Goal: Task Accomplishment & Management: Complete application form

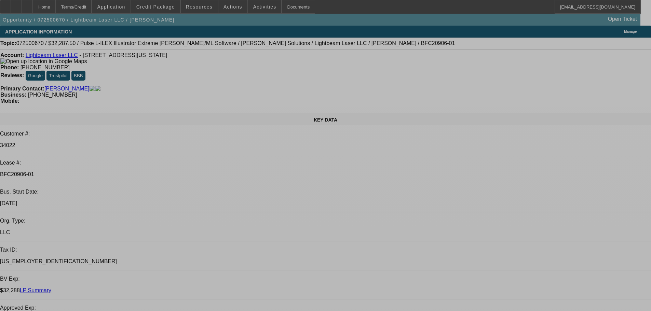
select select "0.1"
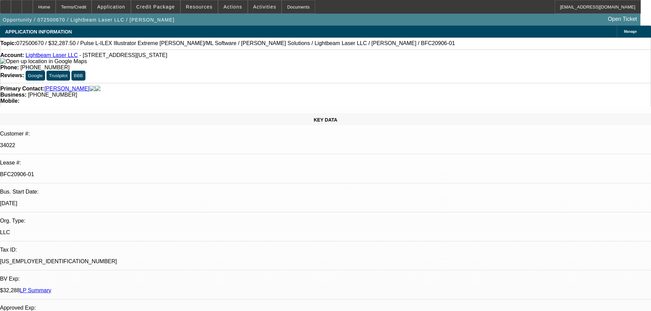
select select "2"
select select "0"
select select "6"
select select "0.1"
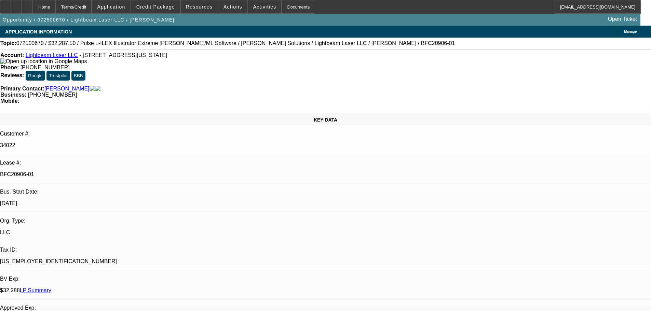
select select "2"
select select "0"
select select "6"
select select "0.1"
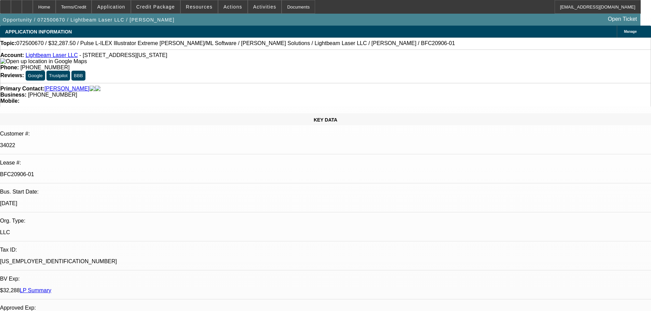
select select "2"
select select "0"
select select "6"
select select "0.1"
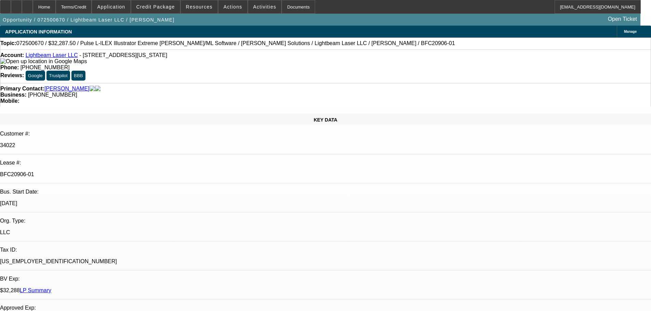
select select "2"
select select "0"
select select "6"
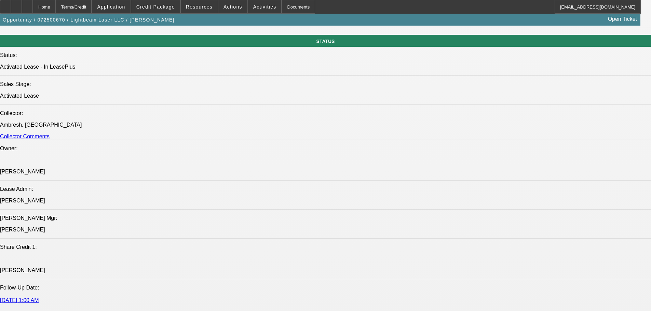
scroll to position [785, 0]
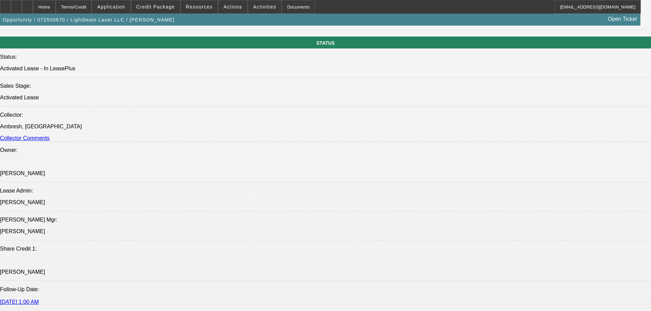
select select "0"
select select "2"
select select "0"
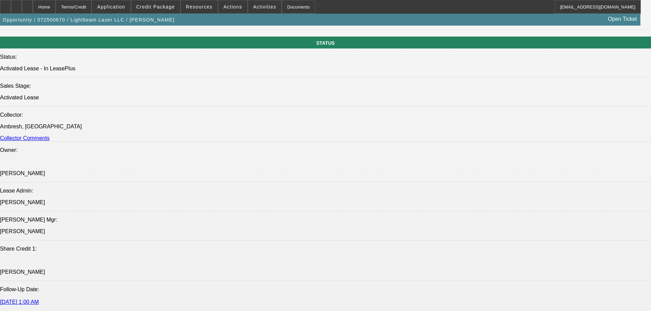
select select "6"
select select "0"
select select "2"
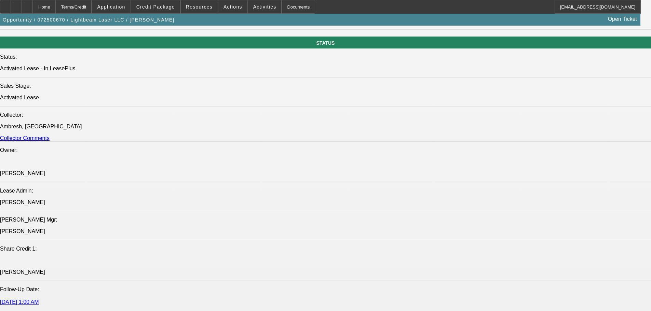
select select "0"
select select "6"
select select "0"
select select "2"
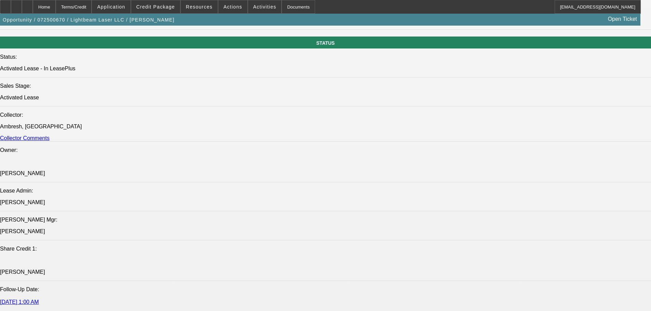
select select "0"
select select "6"
select select "0"
select select "2"
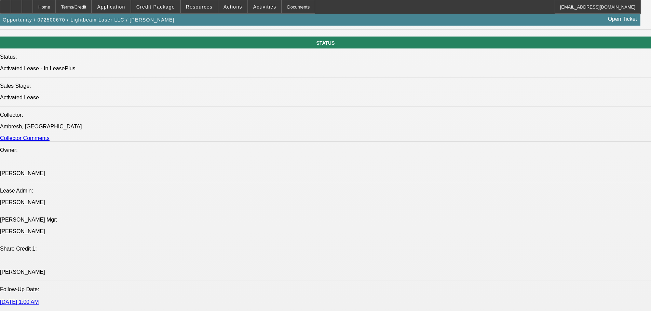
select select "0"
select select "6"
select select "0"
select select "2"
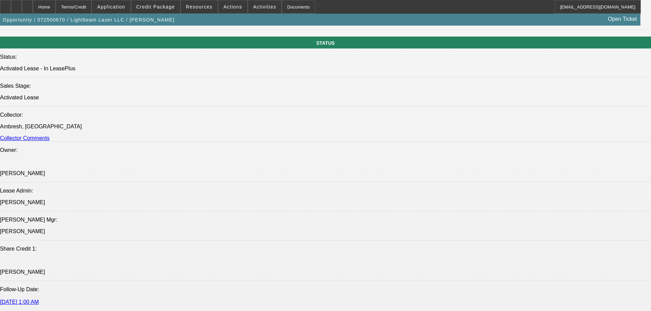
select select "0"
select select "6"
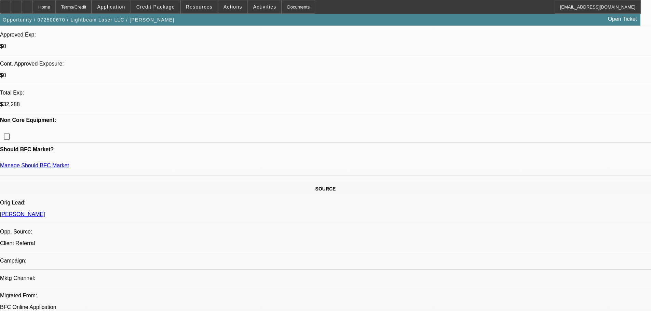
scroll to position [0, 0]
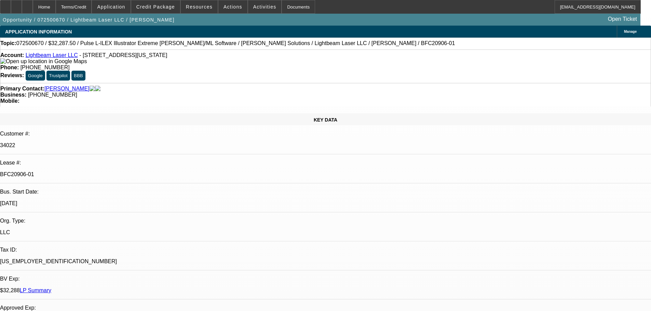
select select "0.1"
select select "2"
select select "0"
select select "6"
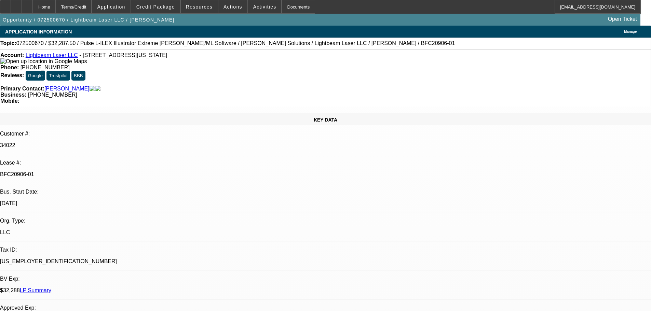
select select "0.1"
select select "2"
select select "0"
select select "6"
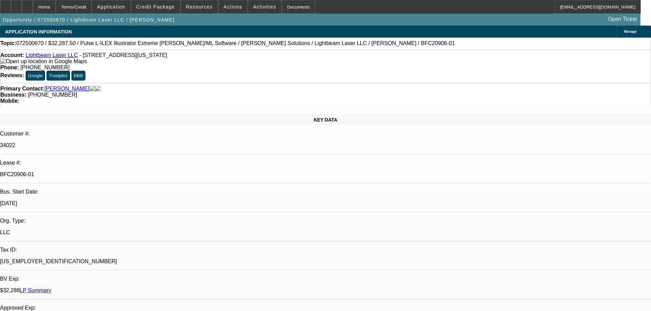
select select "0.1"
select select "2"
select select "0"
select select "6"
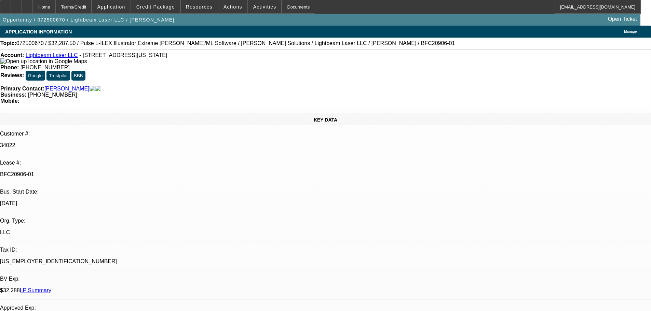
select select "0.1"
select select "2"
select select "0"
select select "6"
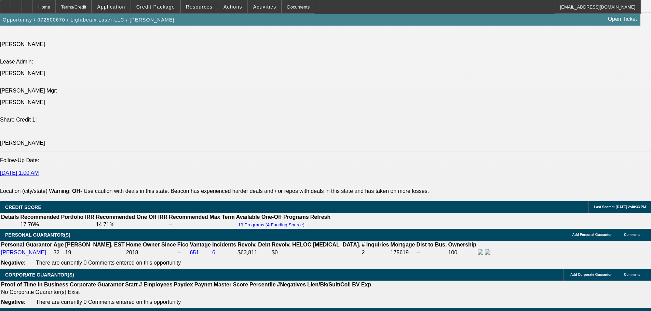
scroll to position [820, 0]
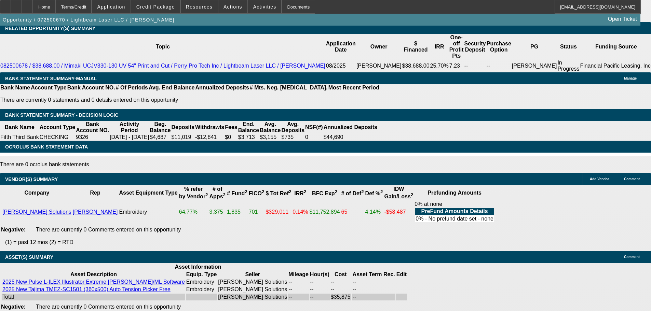
scroll to position [1335, 0]
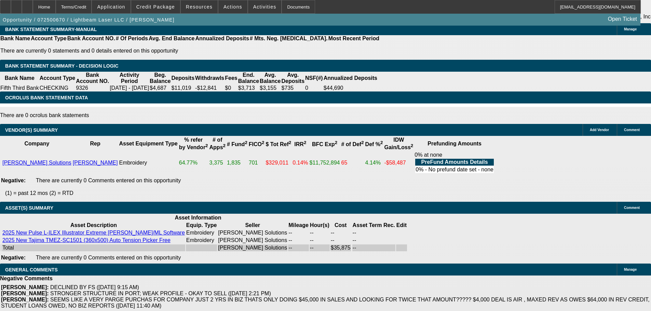
select select "0"
select select "2"
select select "0"
select select "6"
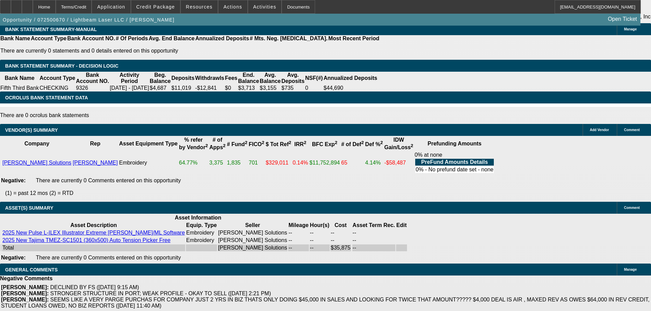
select select "0"
select select "2"
select select "0"
select select "6"
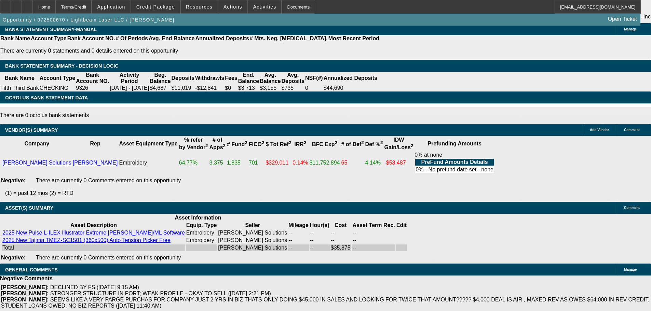
select select "0"
select select "2"
select select "0"
select select "6"
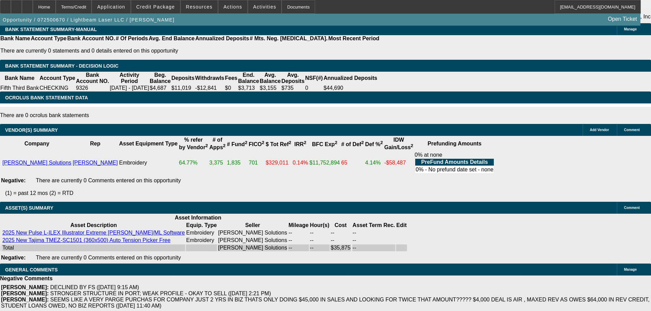
select select "0"
select select "2"
select select "0"
select select "6"
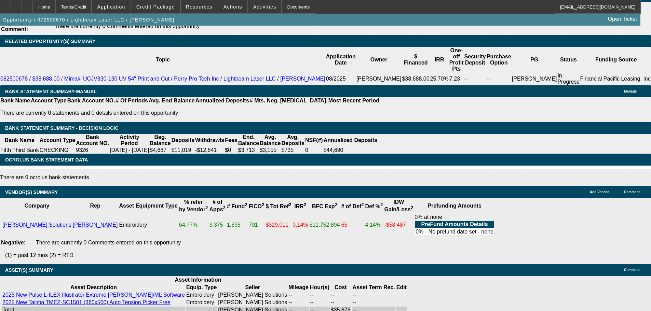
scroll to position [1164, 0]
